Goal: Transaction & Acquisition: Obtain resource

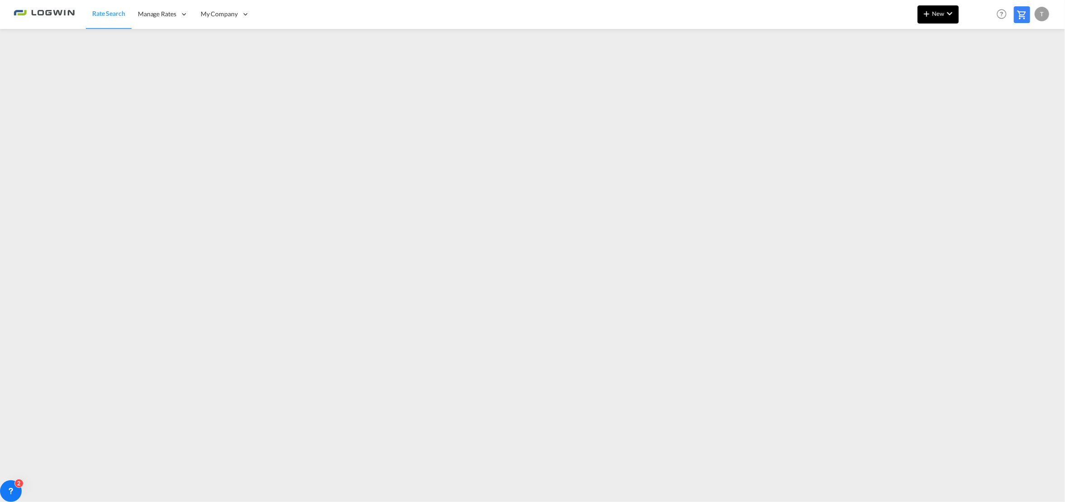
click at [929, 13] on md-icon "icon-plus 400-fg" at bounding box center [927, 13] width 11 height 11
click at [981, 69] on span "Ratesheet" at bounding box center [976, 68] width 10 height 18
click at [939, 9] on button "New" at bounding box center [938, 14] width 41 height 18
click at [981, 72] on span "Ratesheet" at bounding box center [976, 68] width 10 height 18
click at [103, 16] on span "Rate Search" at bounding box center [108, 14] width 33 height 8
